Goal: Task Accomplishment & Management: Manage account settings

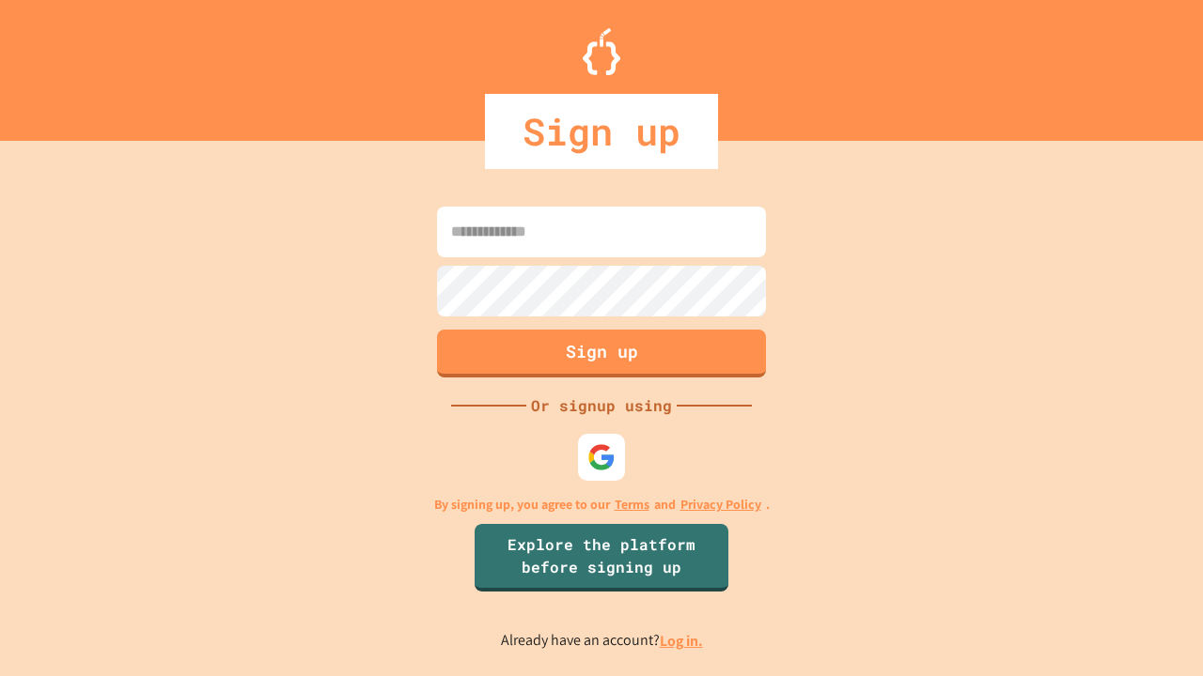
click at [682, 641] on link "Log in." at bounding box center [681, 641] width 43 height 20
